Goal: Task Accomplishment & Management: Manage account settings

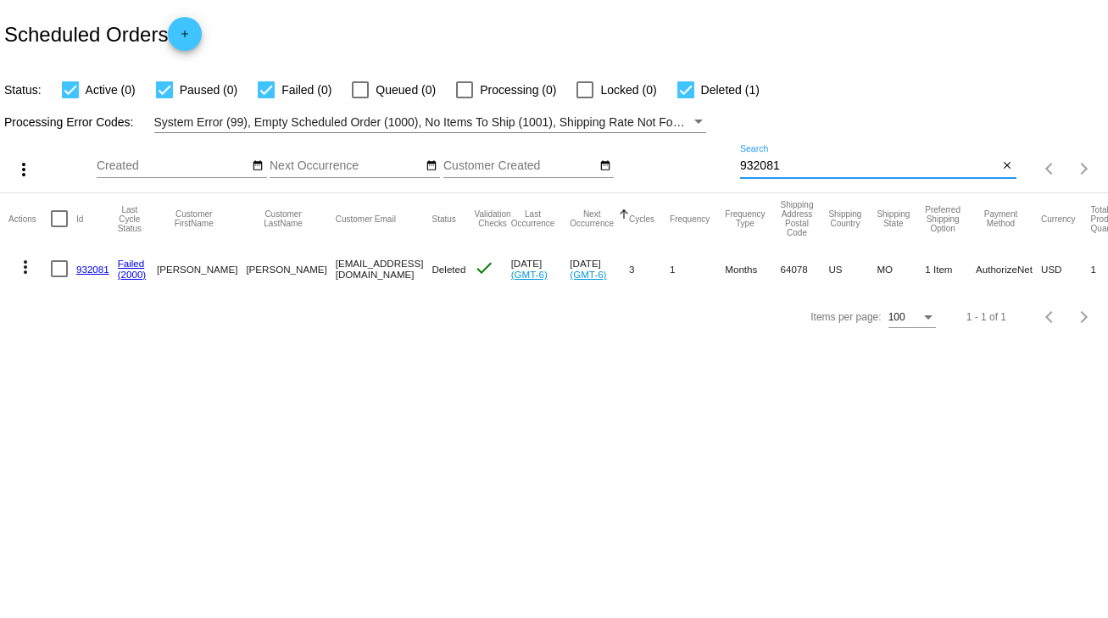
drag, startPoint x: 797, startPoint y: 164, endPoint x: 693, endPoint y: 163, distance: 103.4
click at [693, 163] on div "more_vert Sep Jan Feb Mar [DATE]" at bounding box center [554, 163] width 1108 height 60
type input "678702"
click at [64, 270] on div at bounding box center [59, 268] width 17 height 17
click at [59, 277] on input "checkbox" at bounding box center [58, 277] width 1 height 1
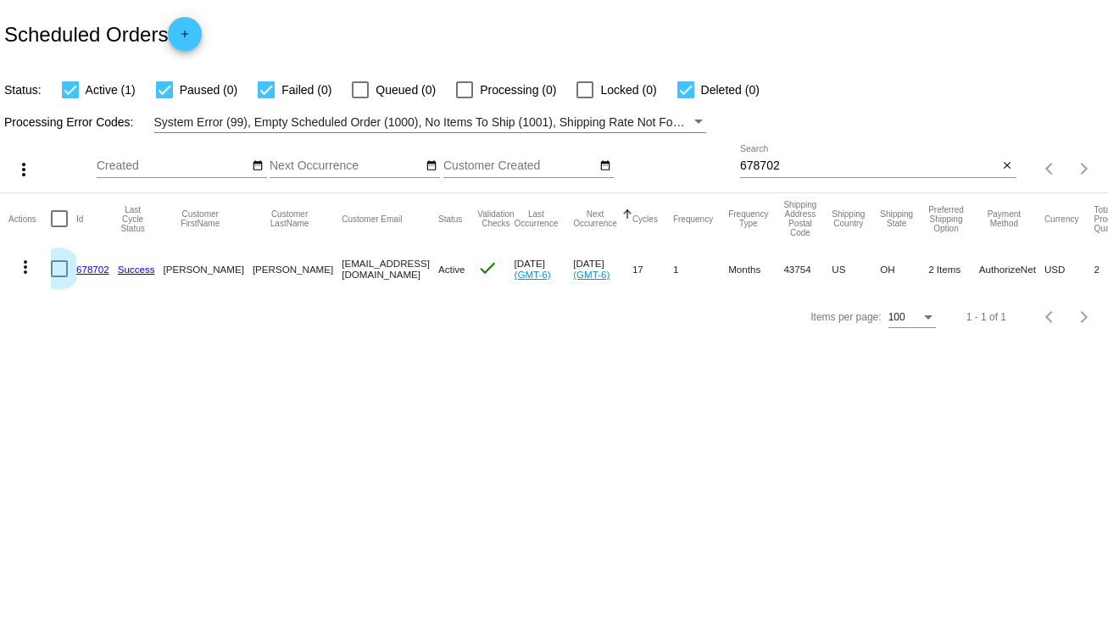
checkbox input "true"
click at [22, 272] on mat-icon "more_vert" at bounding box center [25, 267] width 20 height 20
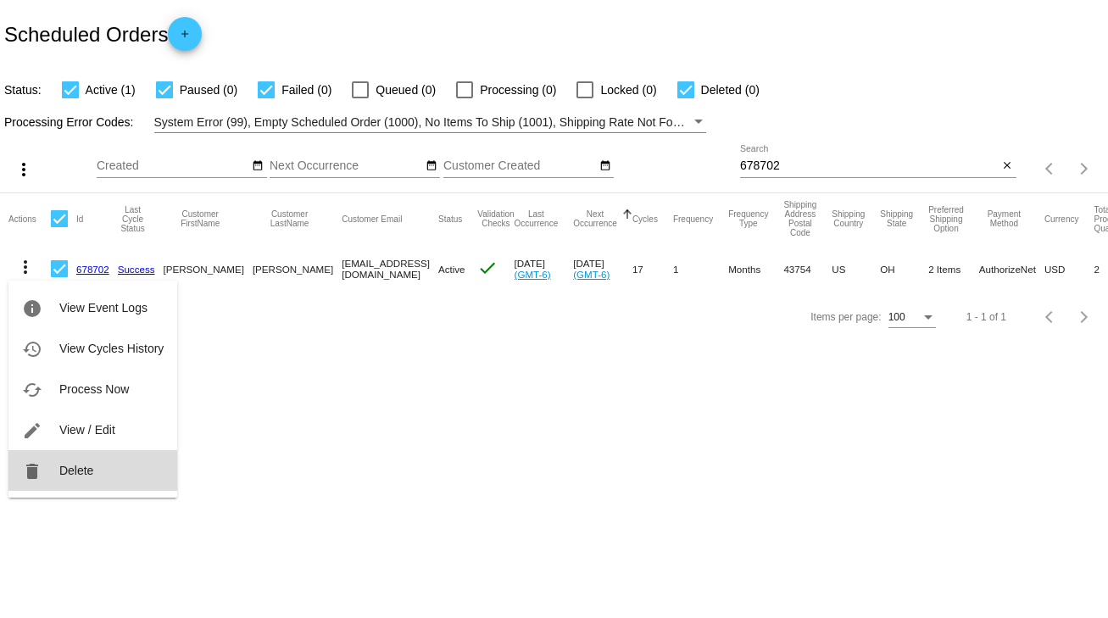
click at [75, 468] on span "Delete" at bounding box center [76, 471] width 34 height 14
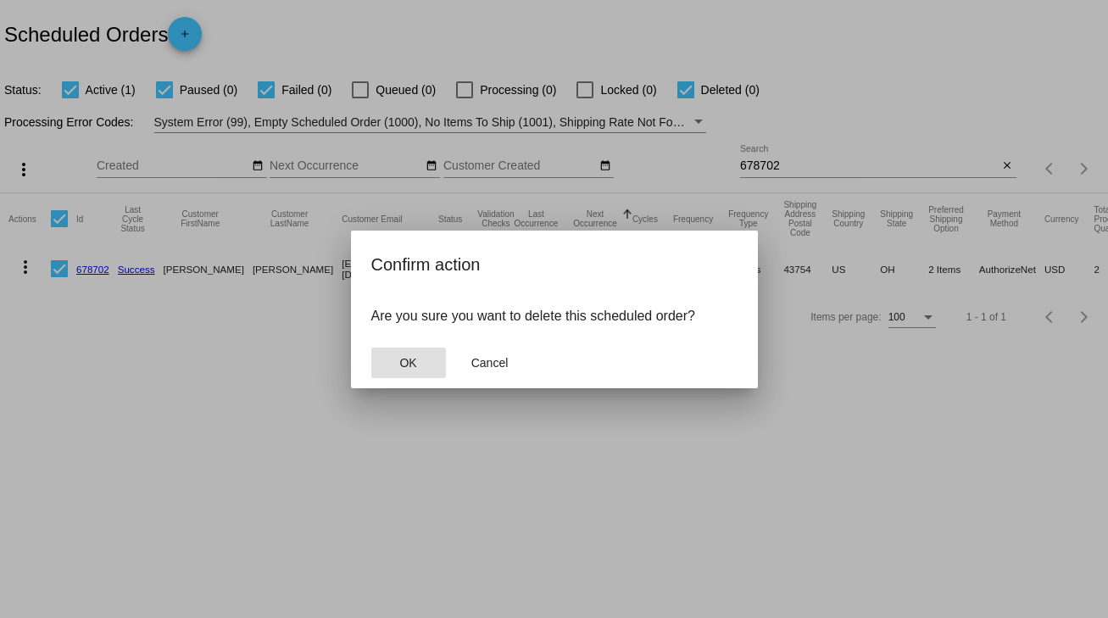
click at [412, 361] on span "OK" at bounding box center [407, 363] width 17 height 14
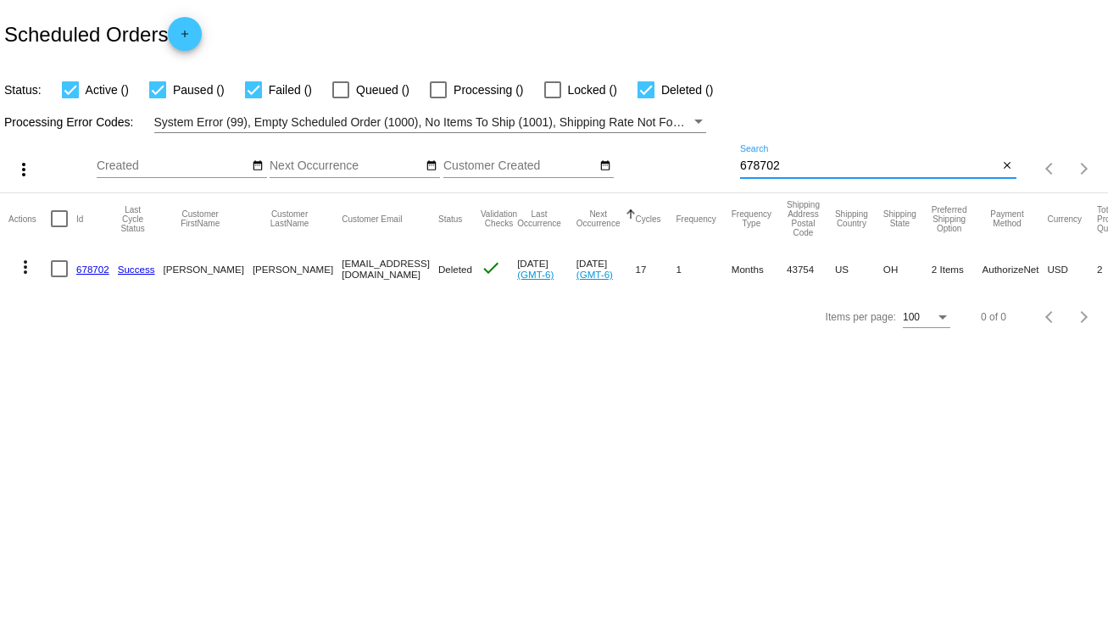
drag, startPoint x: 786, startPoint y: 162, endPoint x: 702, endPoint y: 169, distance: 85.0
click at [702, 169] on div "more_vert Sep Jan Feb Mar [DATE]" at bounding box center [554, 163] width 1108 height 60
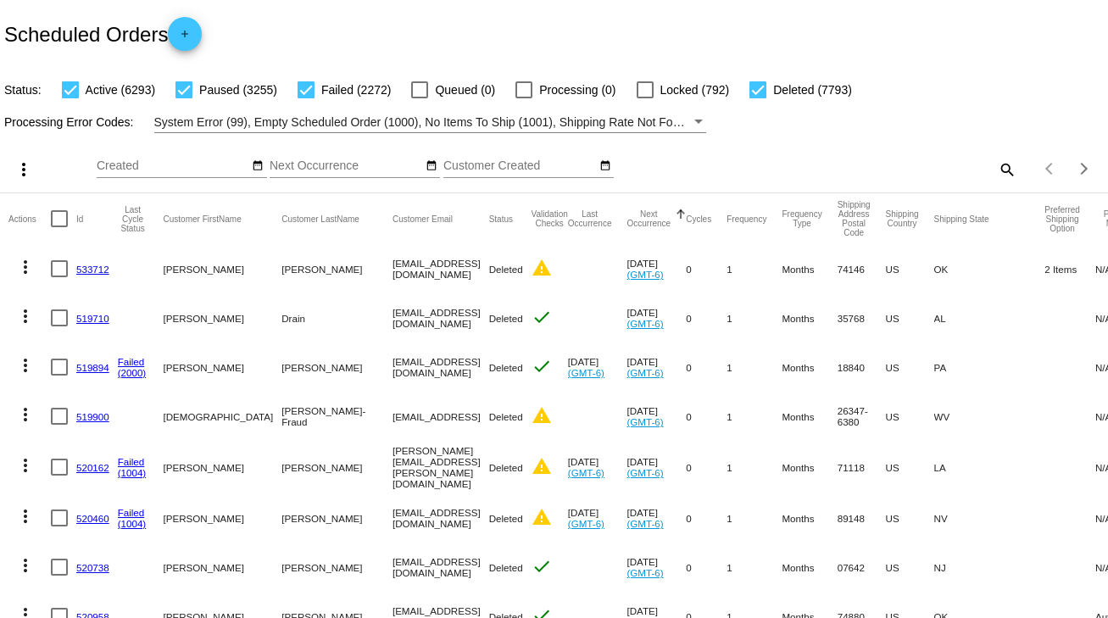
click at [996, 169] on mat-icon "search" at bounding box center [1006, 169] width 20 height 26
click at [747, 164] on input "Search" at bounding box center [878, 166] width 276 height 14
paste input "983519"
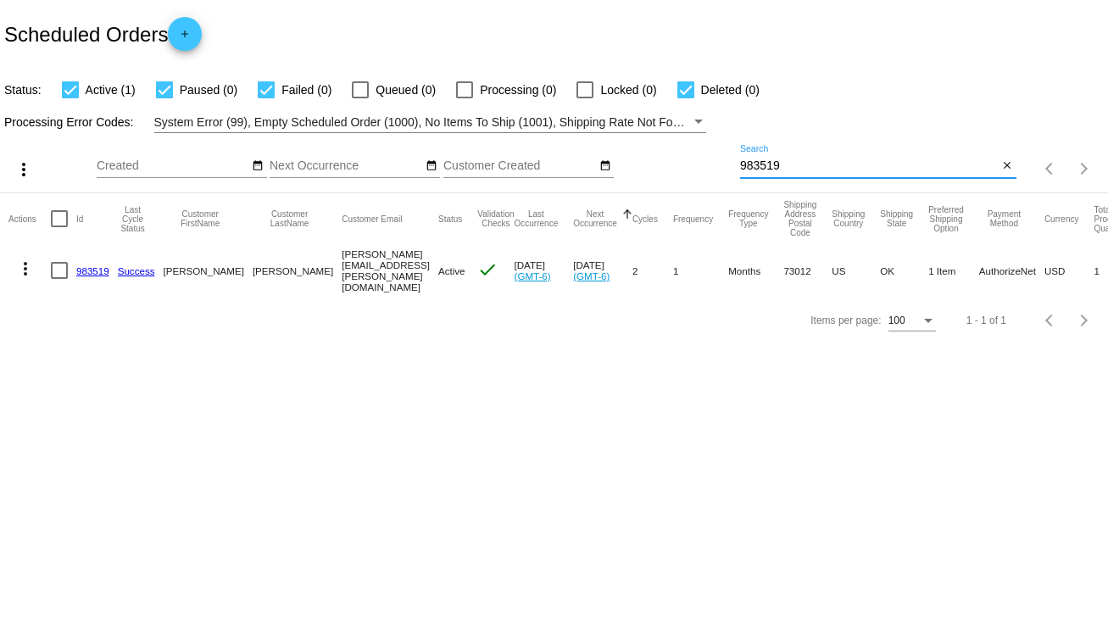
type input "983519"
click at [94, 268] on link "983519" at bounding box center [92, 270] width 33 height 11
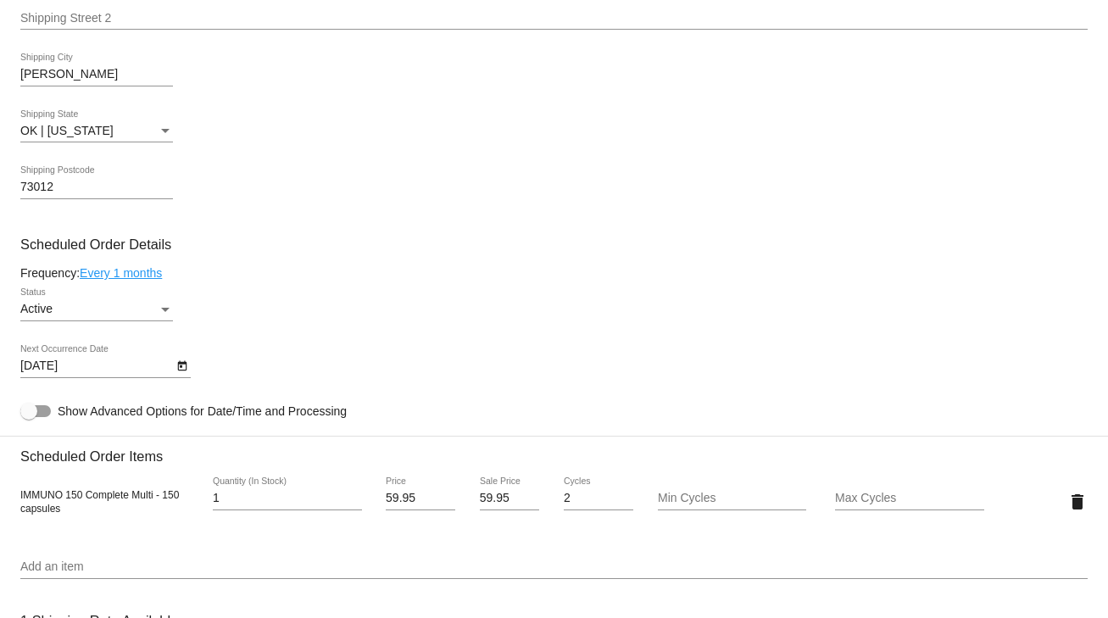
scroll to position [881, 0]
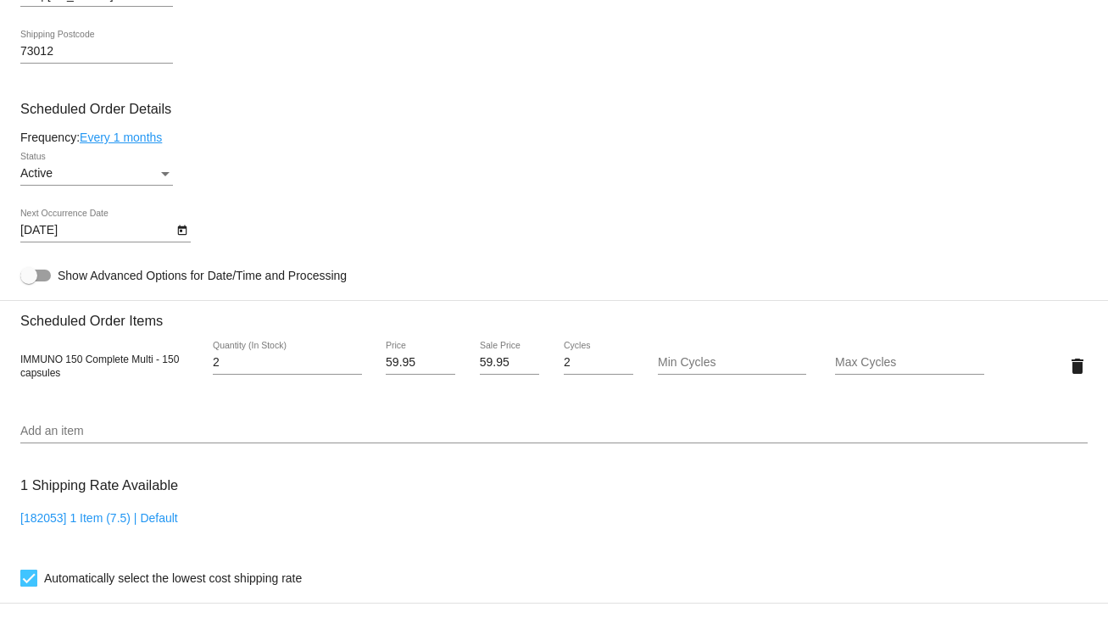
type input "2"
click at [346, 361] on input "2" at bounding box center [287, 363] width 149 height 14
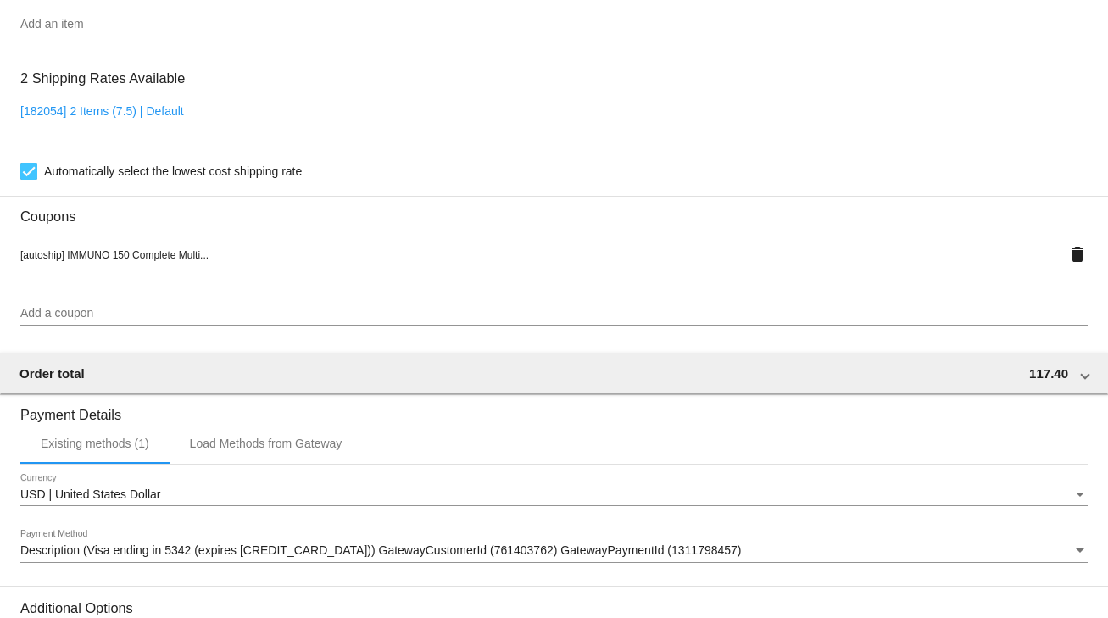
scroll to position [1501, 0]
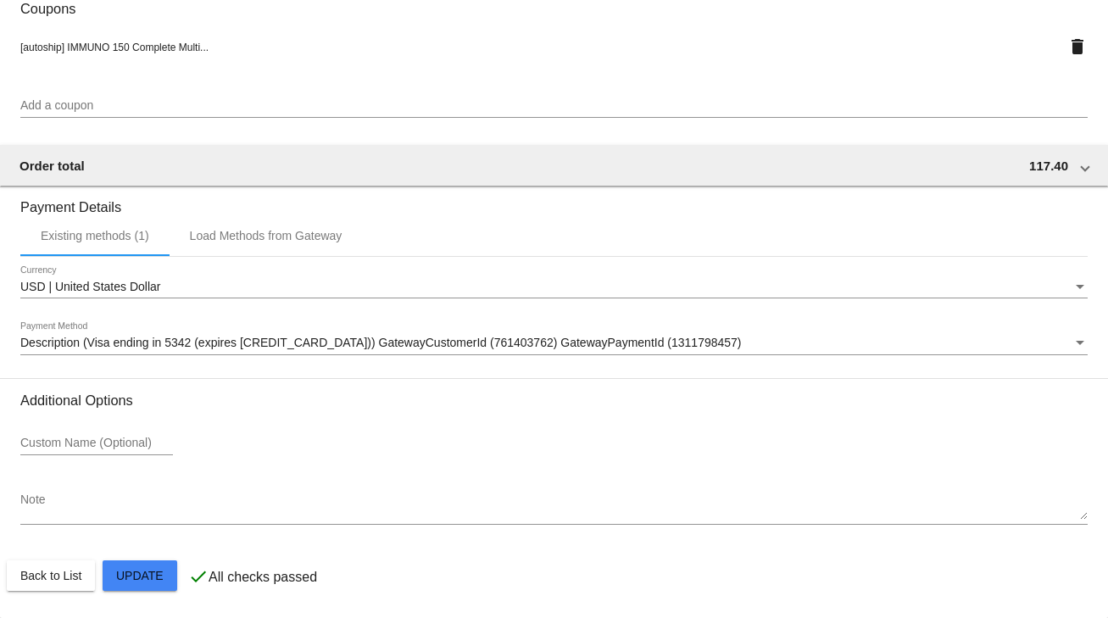
scroll to position [1230, 0]
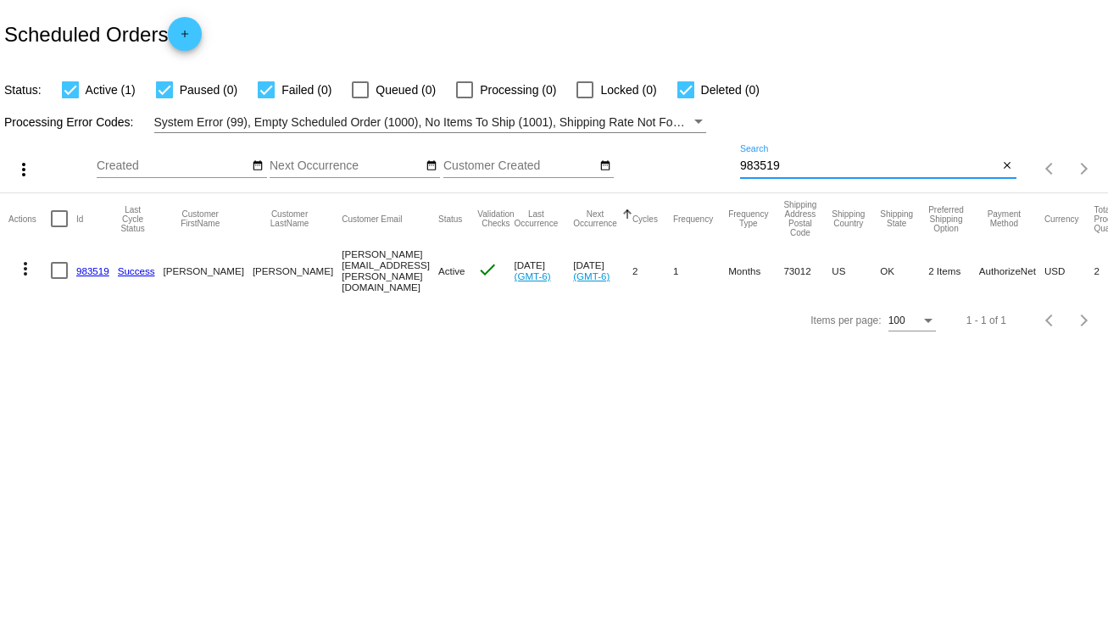
drag, startPoint x: 783, startPoint y: 160, endPoint x: 705, endPoint y: 174, distance: 79.1
click at [705, 174] on div "more_vert Sep Jan Feb Mar [DATE]" at bounding box center [554, 163] width 1108 height 60
click at [92, 269] on link "983519" at bounding box center [92, 270] width 33 height 11
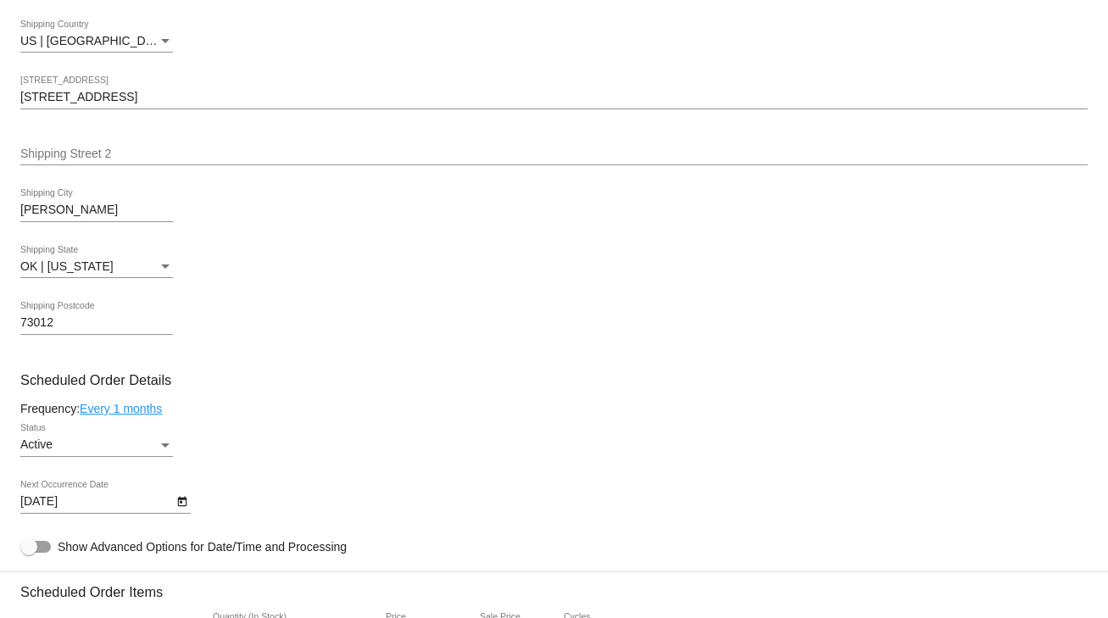
scroll to position [203, 0]
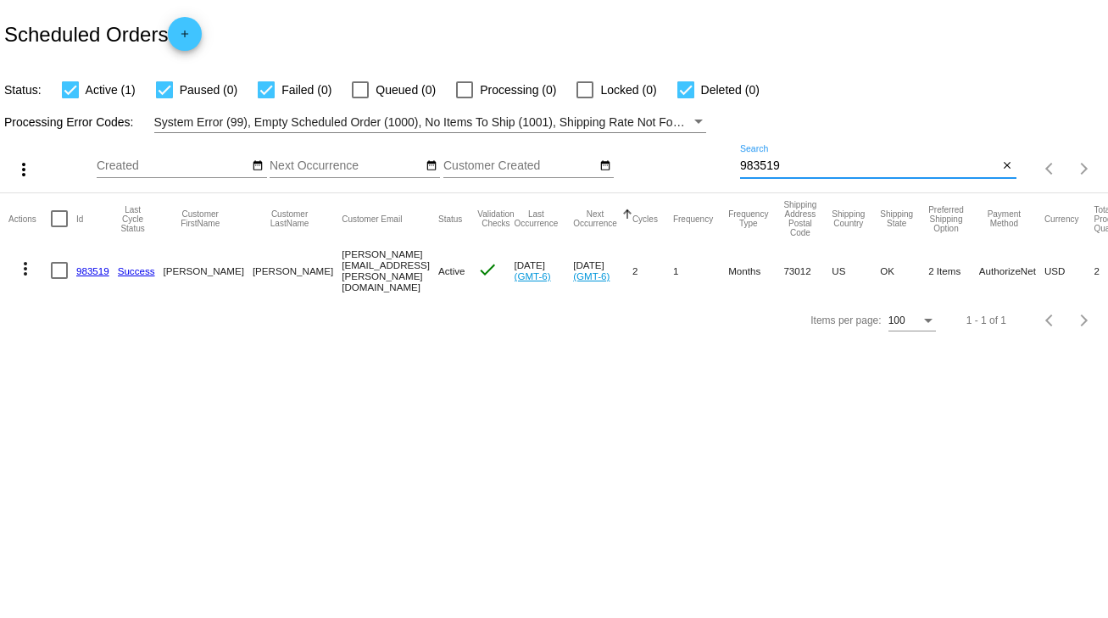
drag, startPoint x: 789, startPoint y: 164, endPoint x: 730, endPoint y: 171, distance: 59.8
click at [730, 171] on div "more_vert Sep Jan Feb Mar [DATE]" at bounding box center [554, 163] width 1108 height 60
type input "897695"
click at [101, 264] on link "897695" at bounding box center [92, 269] width 33 height 11
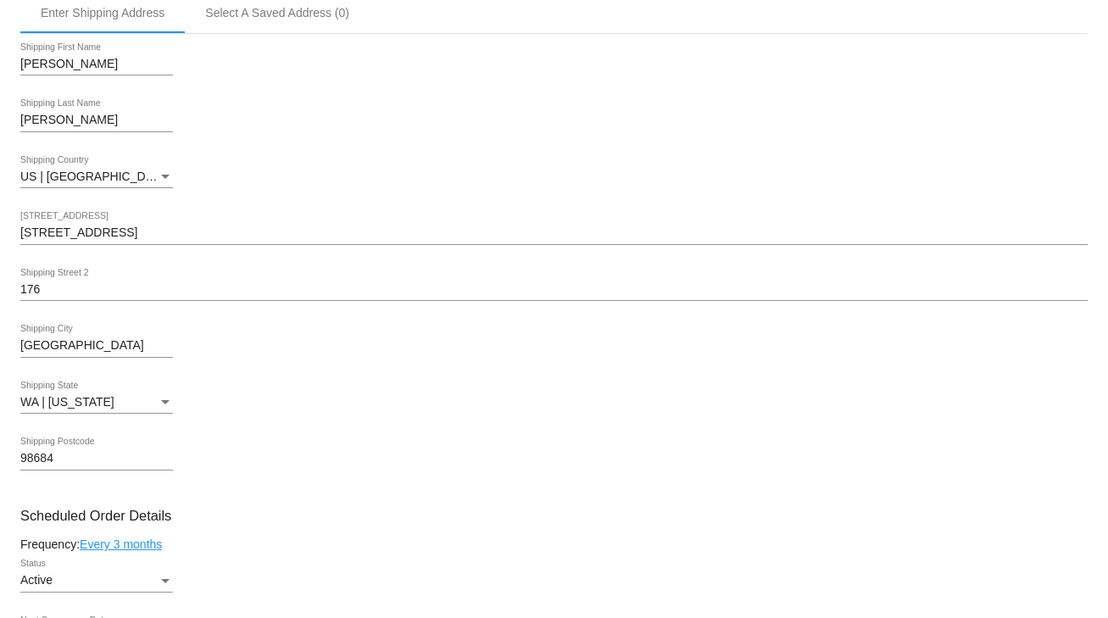
scroll to position [542, 0]
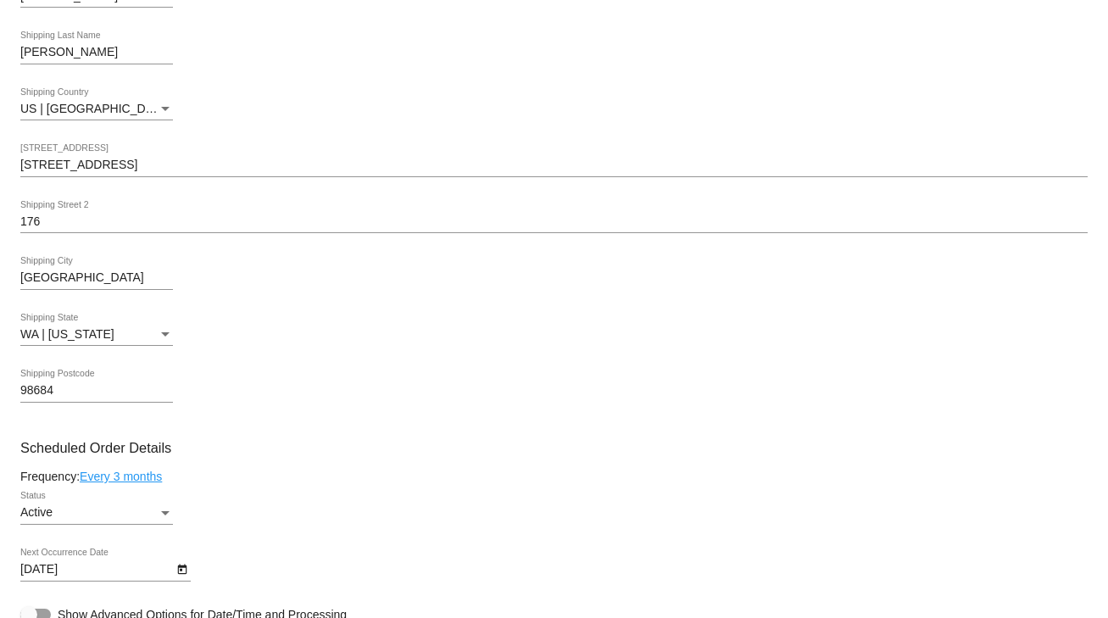
click at [98, 519] on div "Active" at bounding box center [88, 513] width 137 height 14
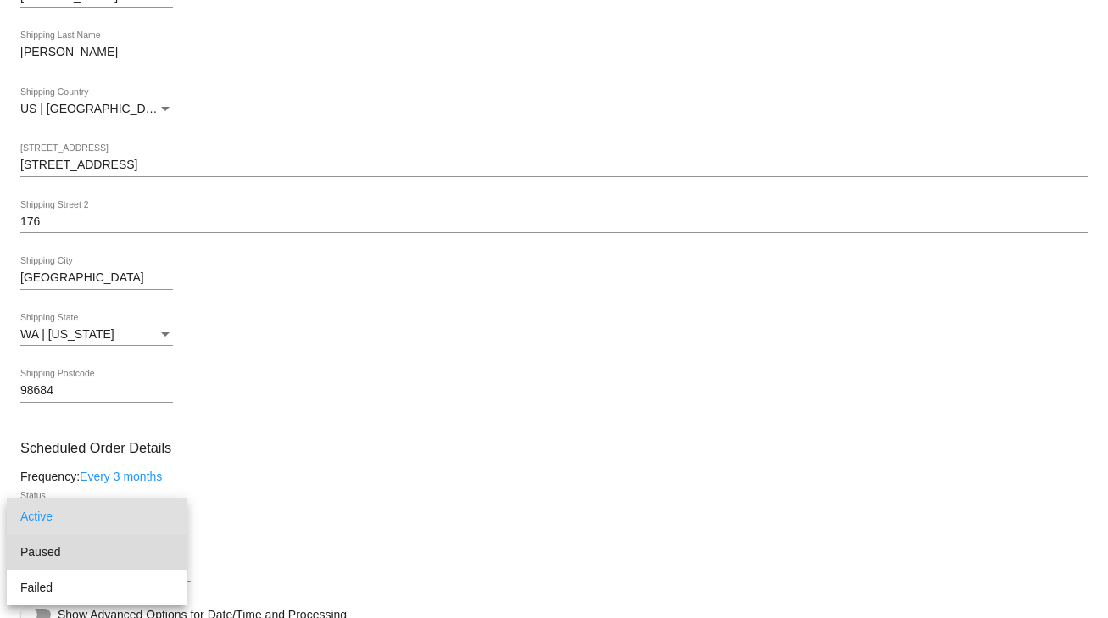
click at [58, 551] on span "Paused" at bounding box center [96, 552] width 153 height 36
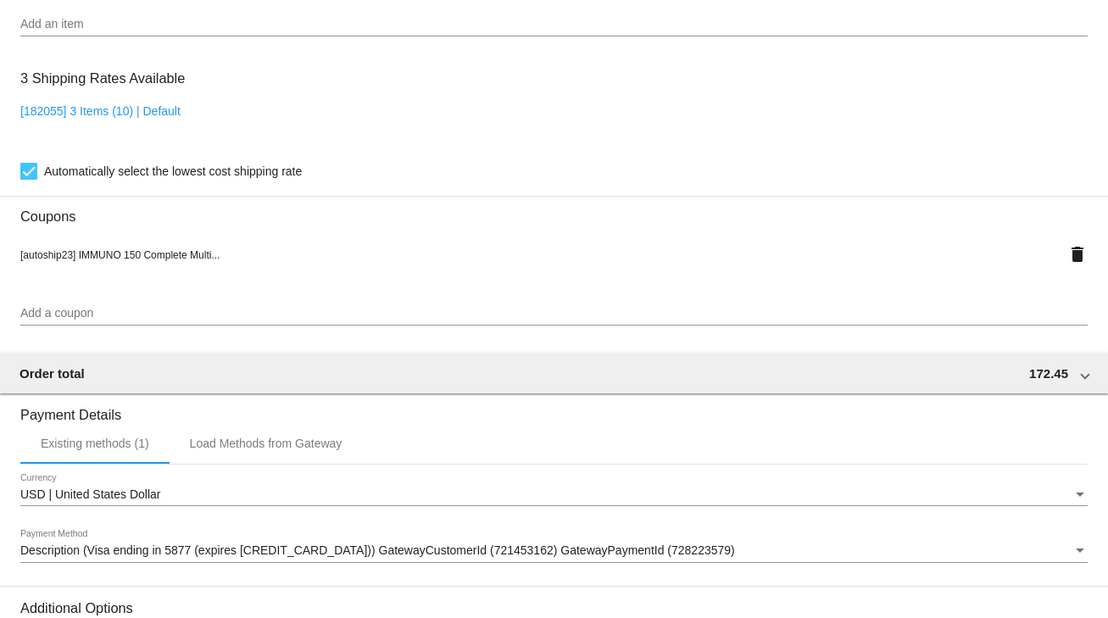
scroll to position [1501, 0]
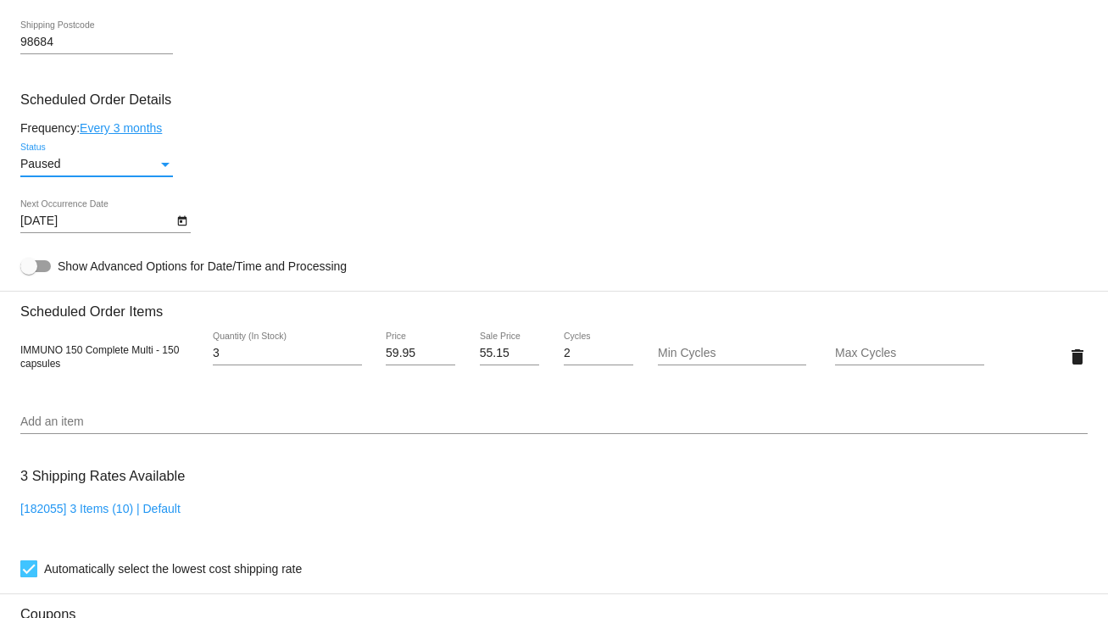
scroll to position [755, 0]
